Goal: Information Seeking & Learning: Learn about a topic

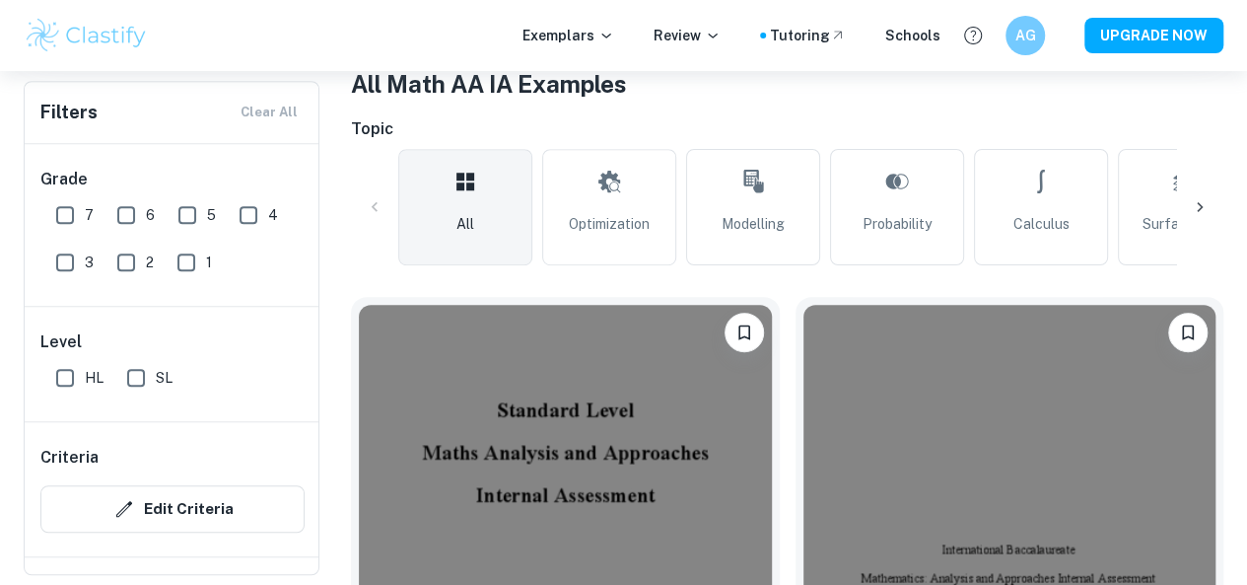
scroll to position [394, 0]
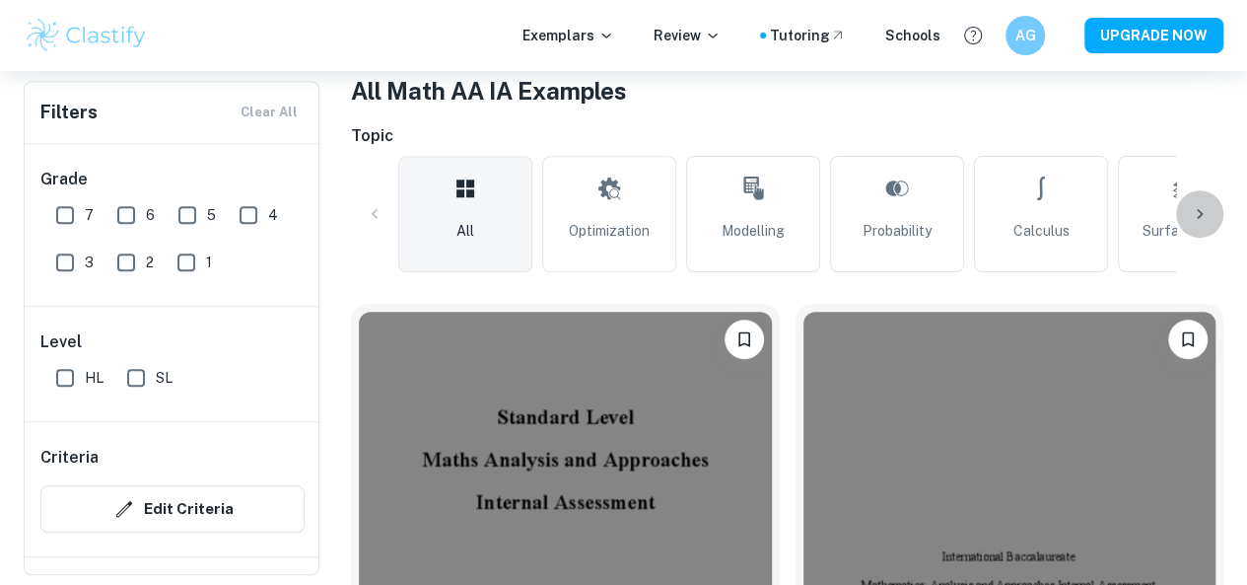
click at [1193, 205] on icon at bounding box center [1200, 214] width 20 height 20
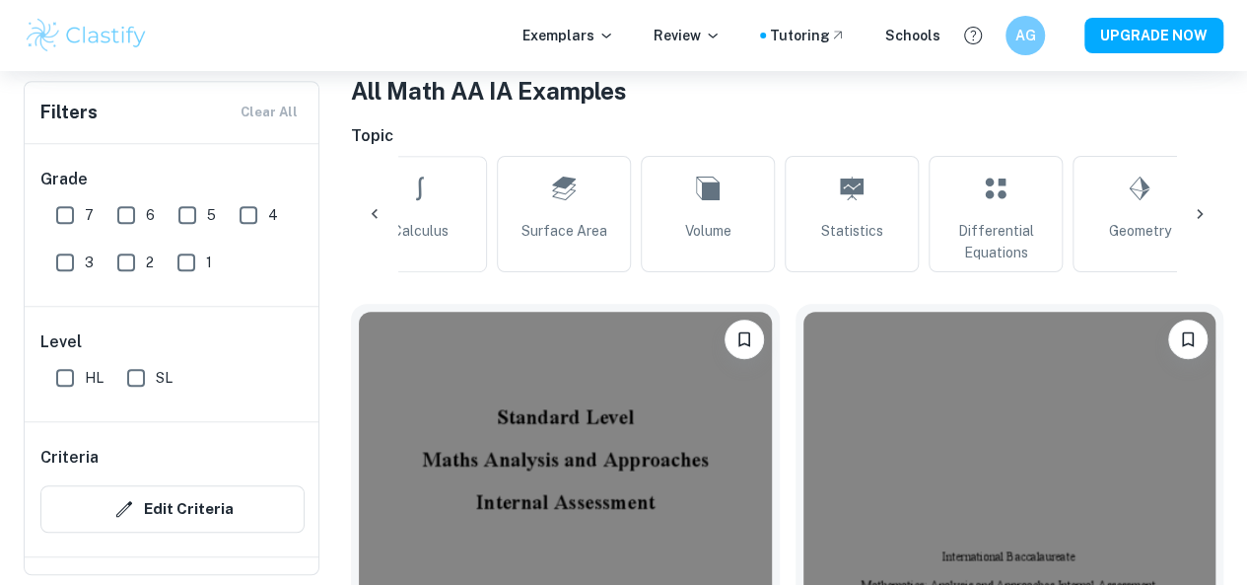
scroll to position [0, 666]
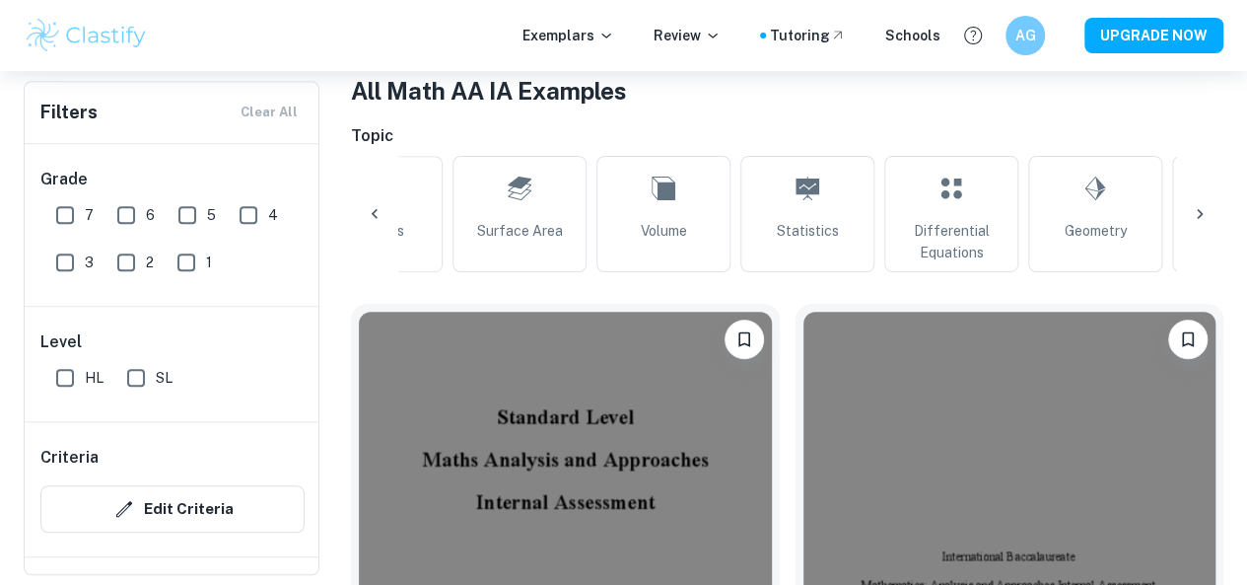
click at [1198, 210] on icon at bounding box center [1200, 214] width 6 height 10
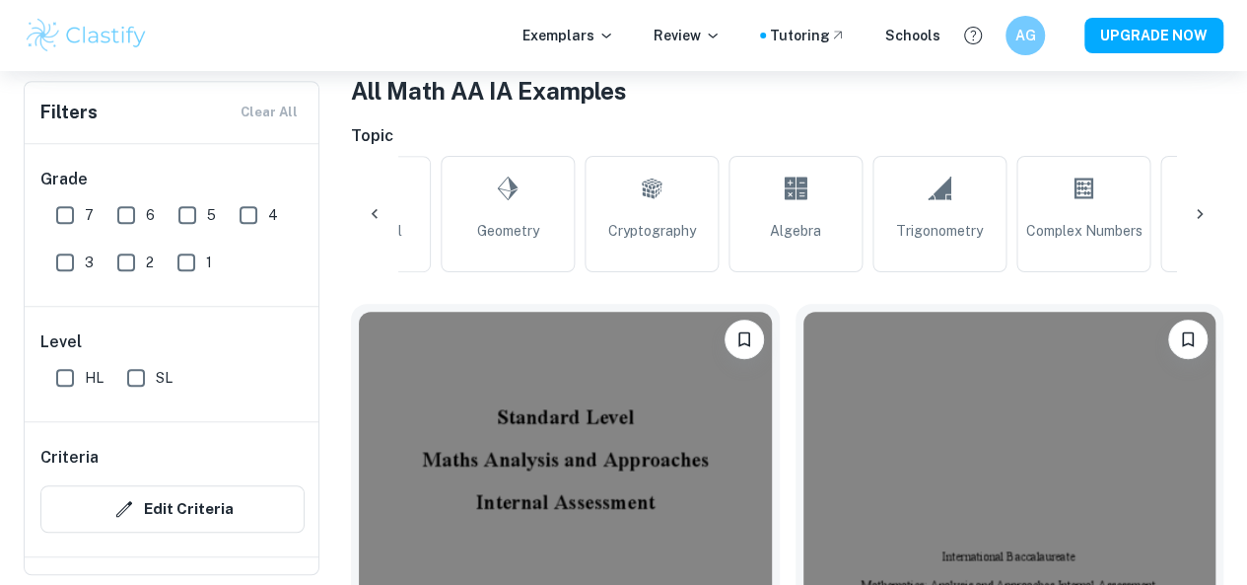
scroll to position [0, 1331]
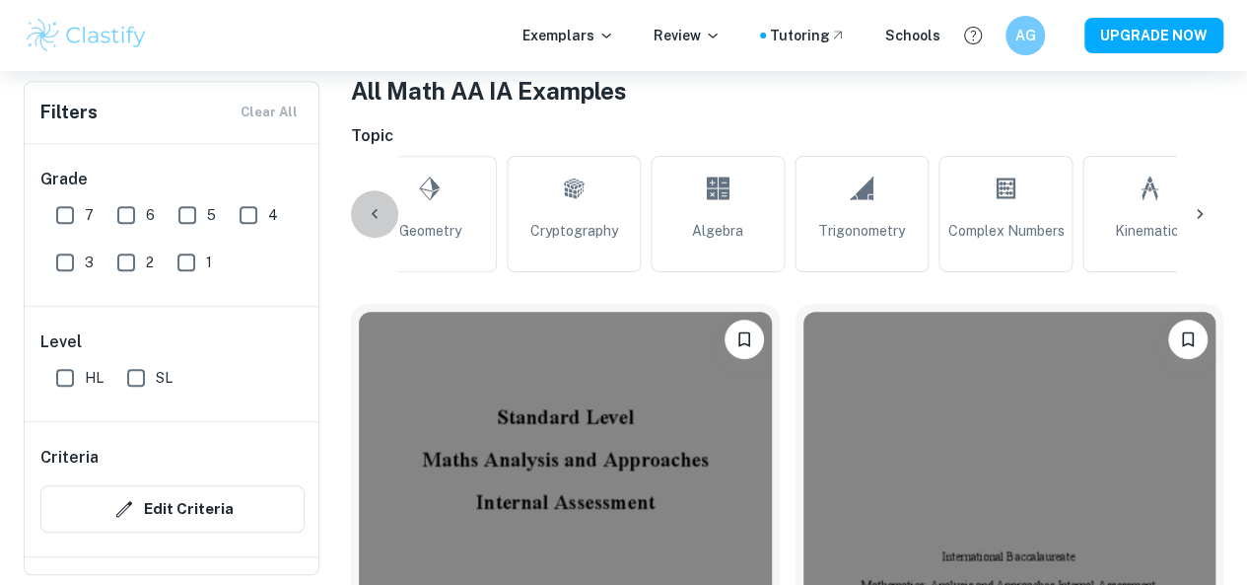
click at [369, 216] on icon at bounding box center [375, 214] width 20 height 20
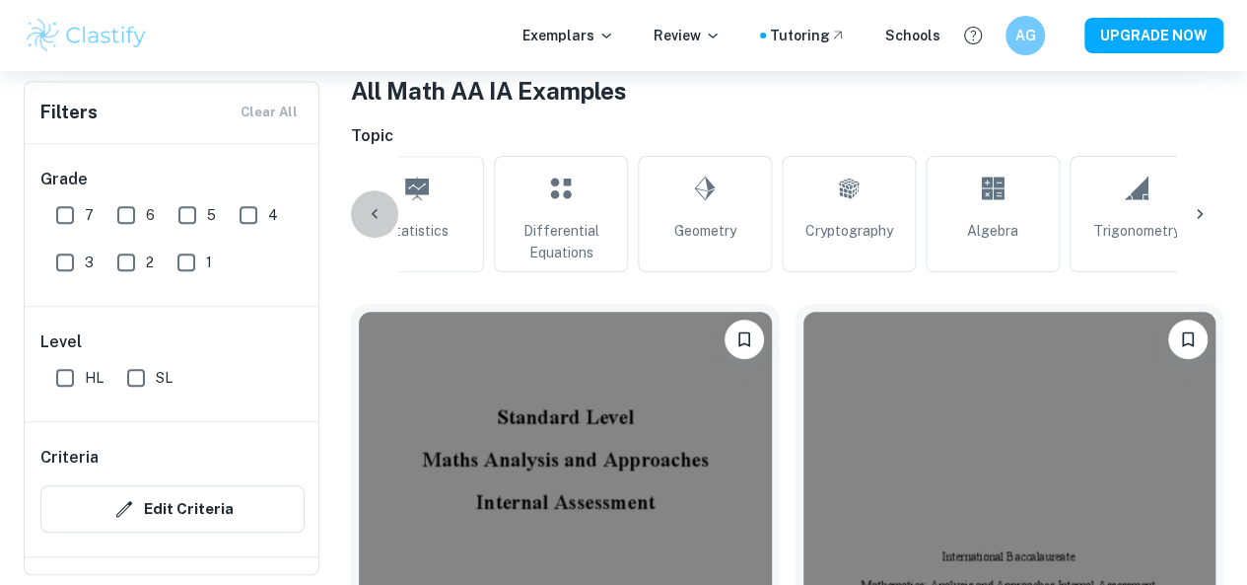
click at [369, 216] on icon at bounding box center [375, 214] width 20 height 20
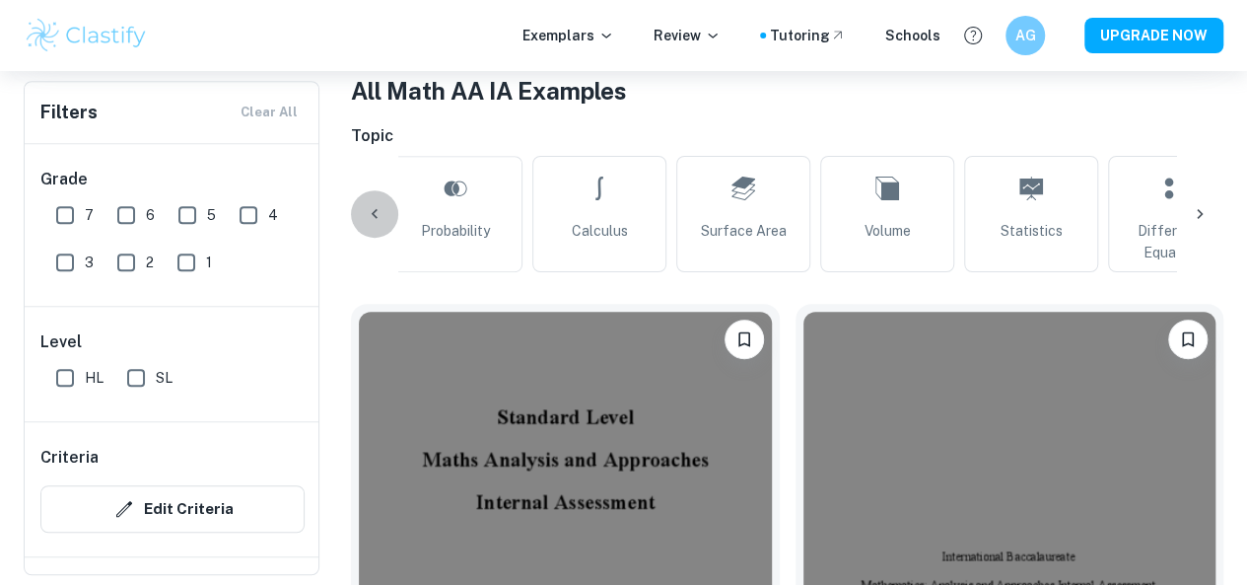
click at [369, 216] on icon at bounding box center [375, 214] width 20 height 20
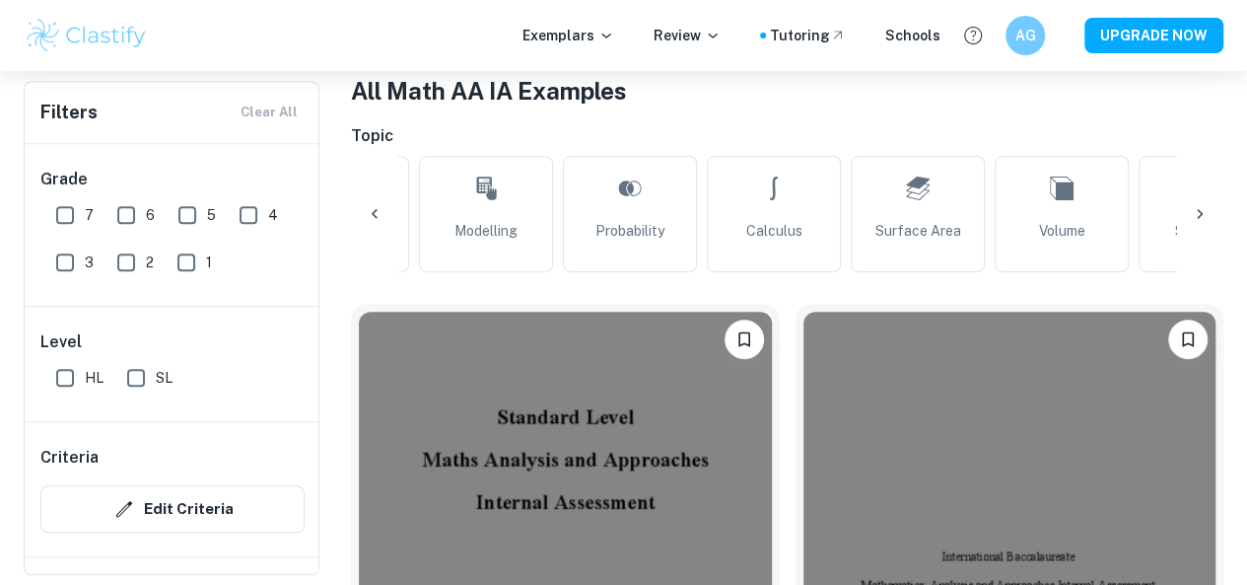
scroll to position [0, 0]
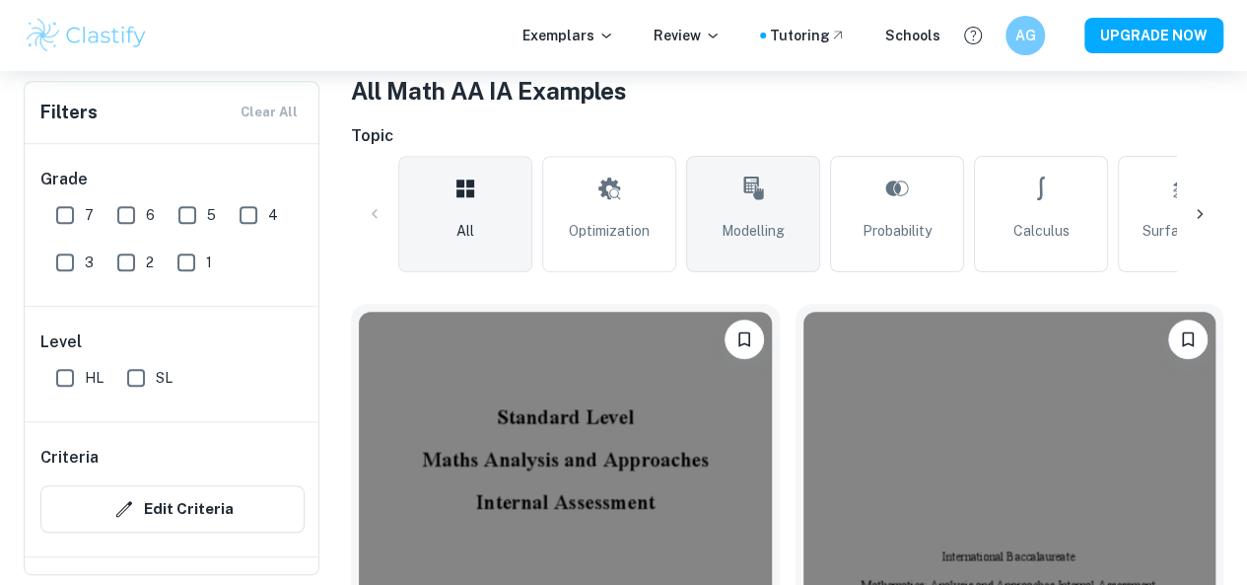
click at [741, 215] on link "Modelling" at bounding box center [753, 214] width 134 height 116
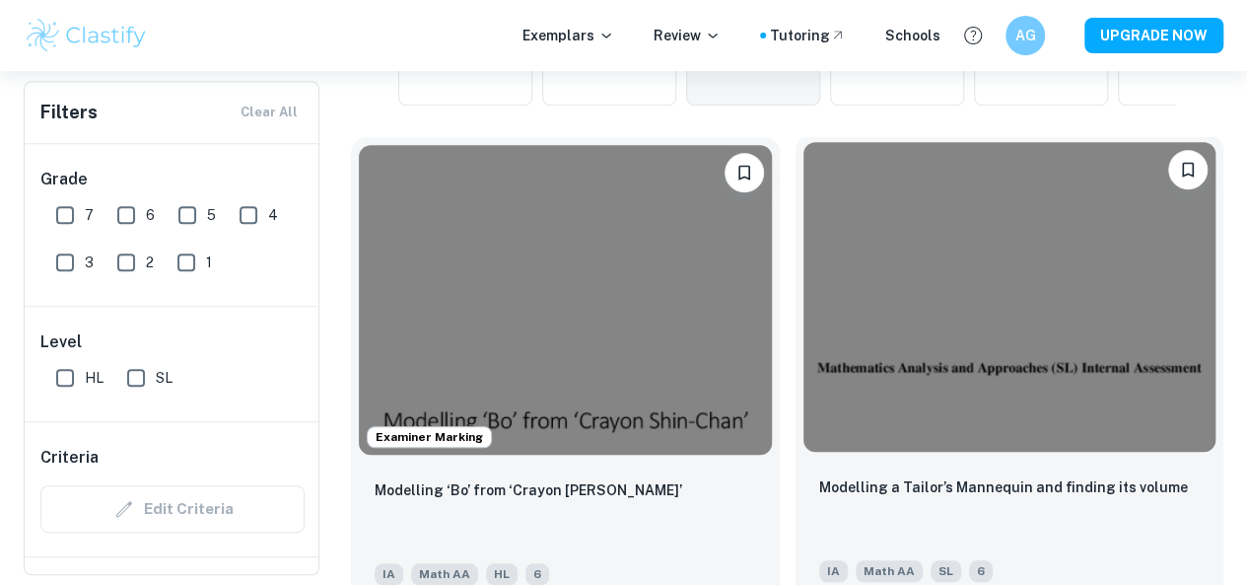
scroll to position [592, 0]
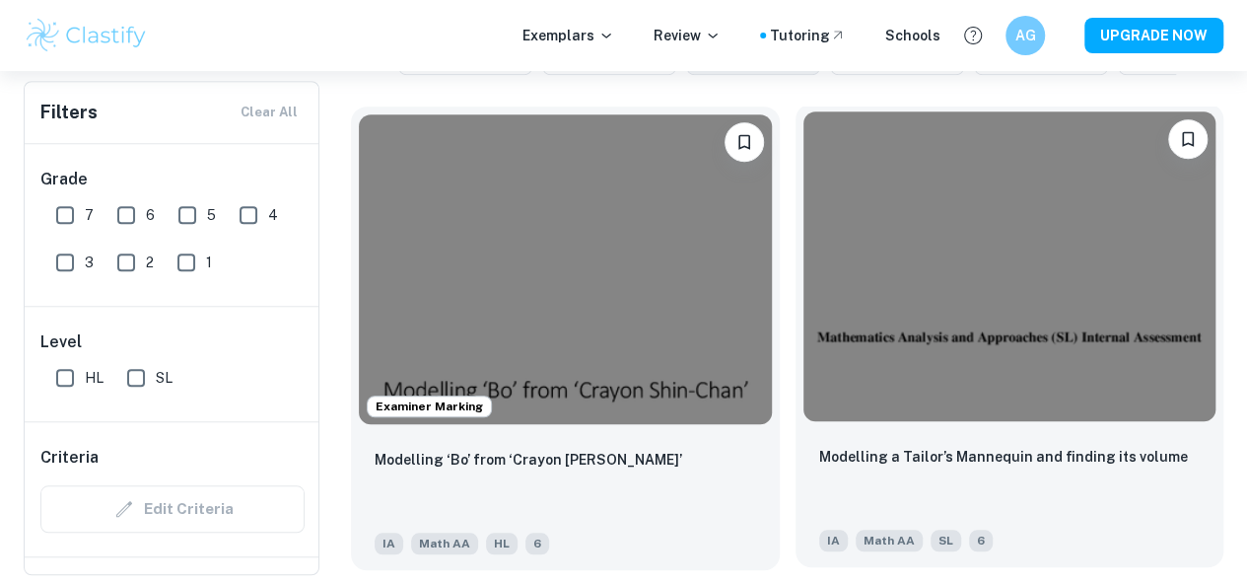
click at [804, 270] on img at bounding box center [1010, 266] width 413 height 310
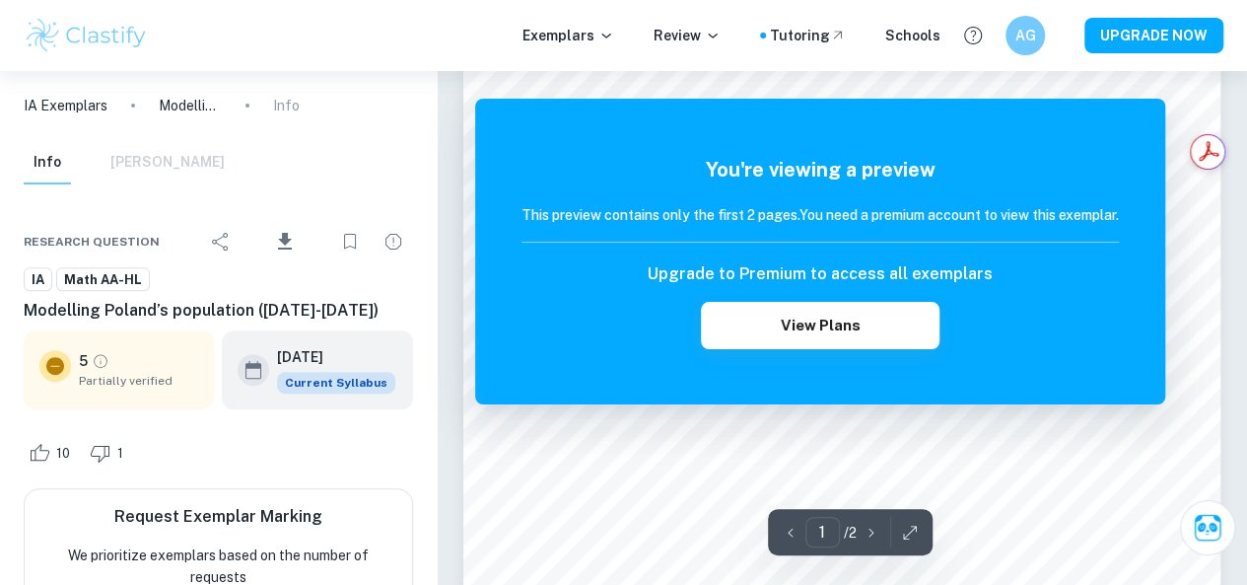
scroll to position [296, 0]
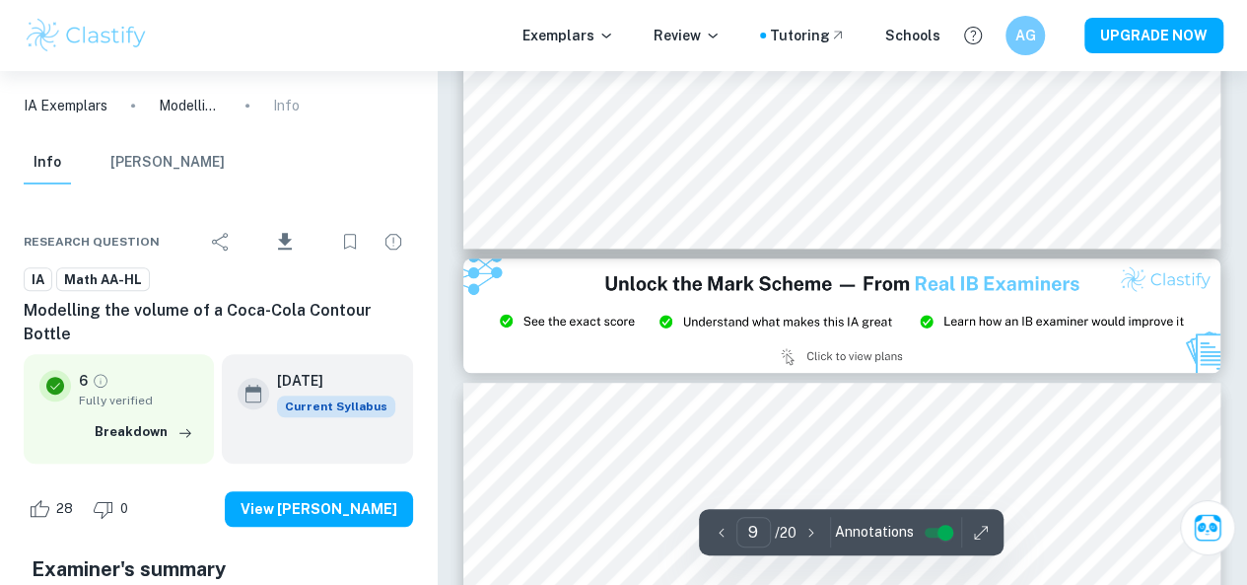
scroll to position [8481, 0]
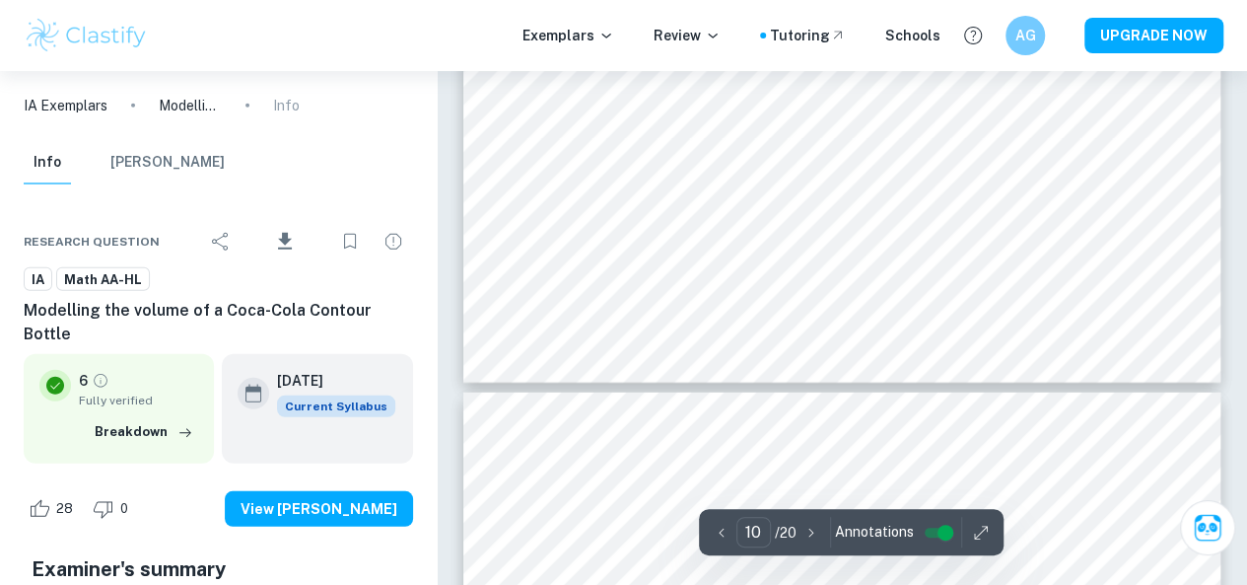
type input "11"
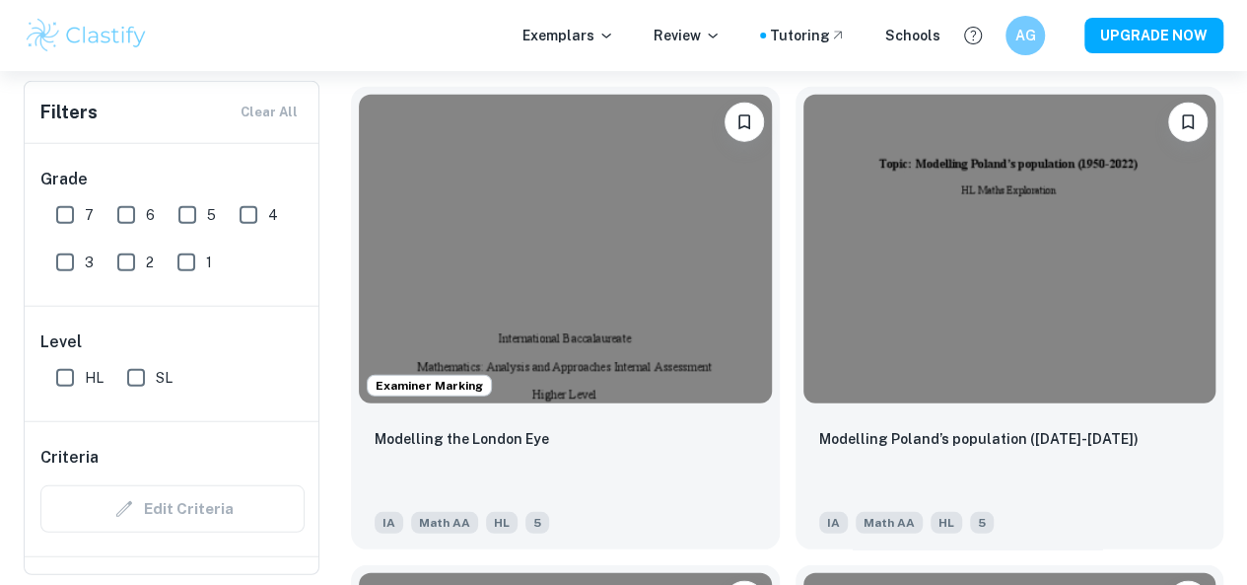
scroll to position [2564, 0]
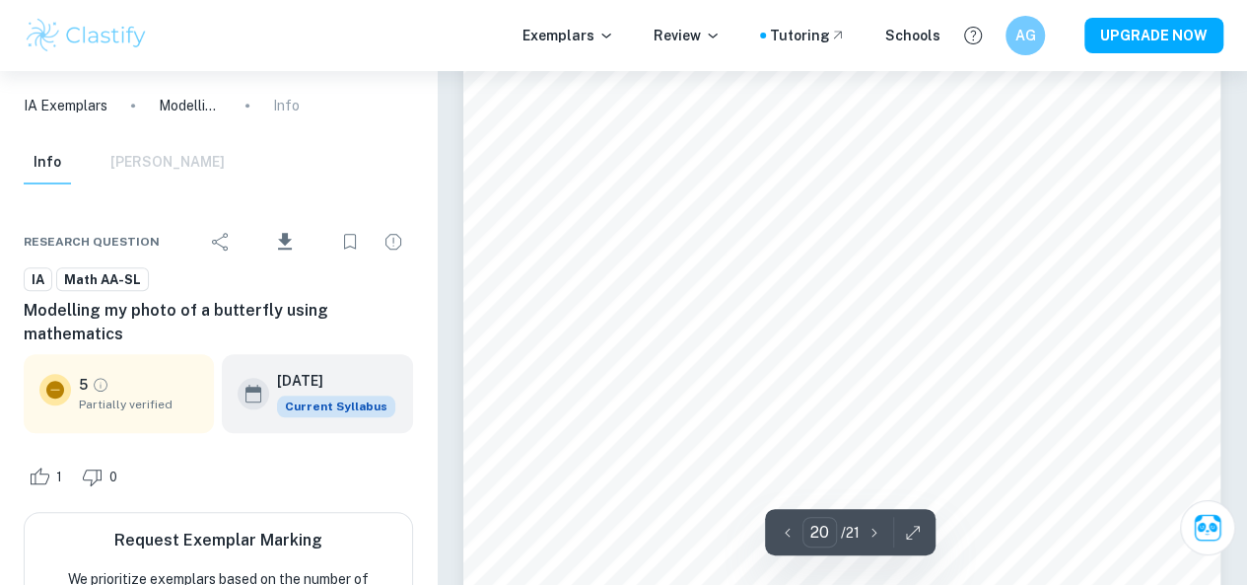
scroll to position [19427, 0]
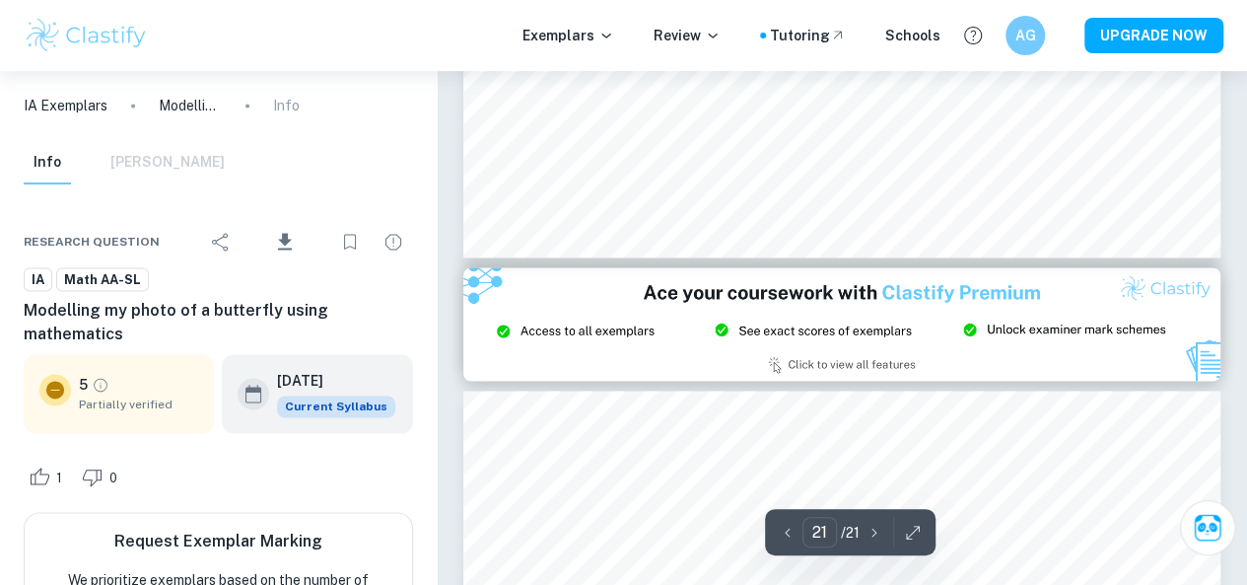
type input "20"
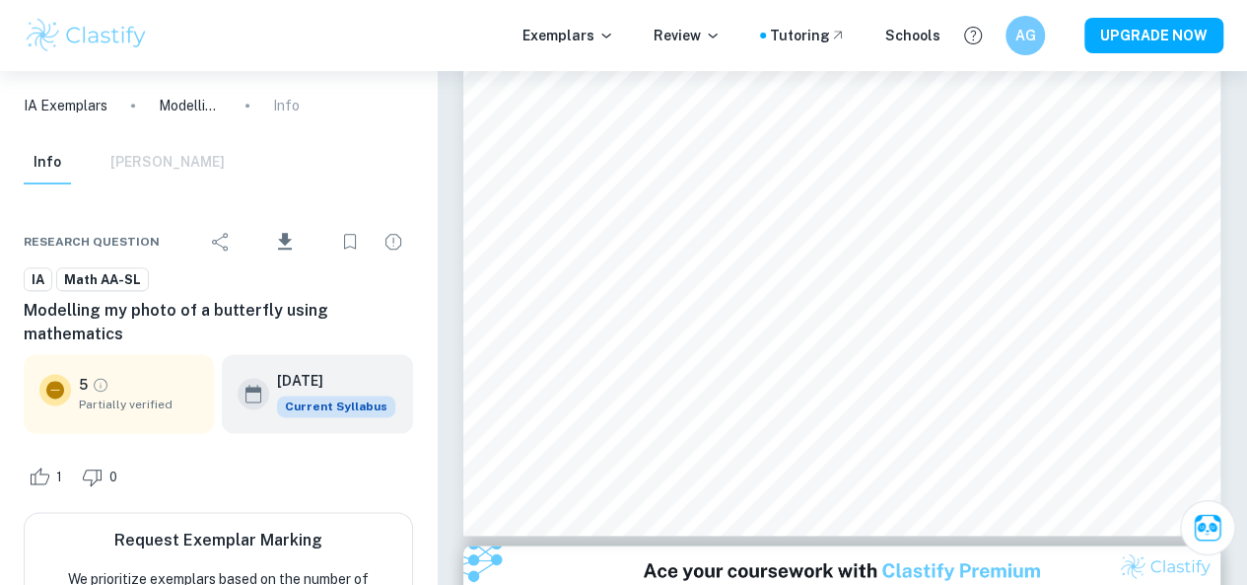
scroll to position [0, 0]
